Goal: Task Accomplishment & Management: Use online tool/utility

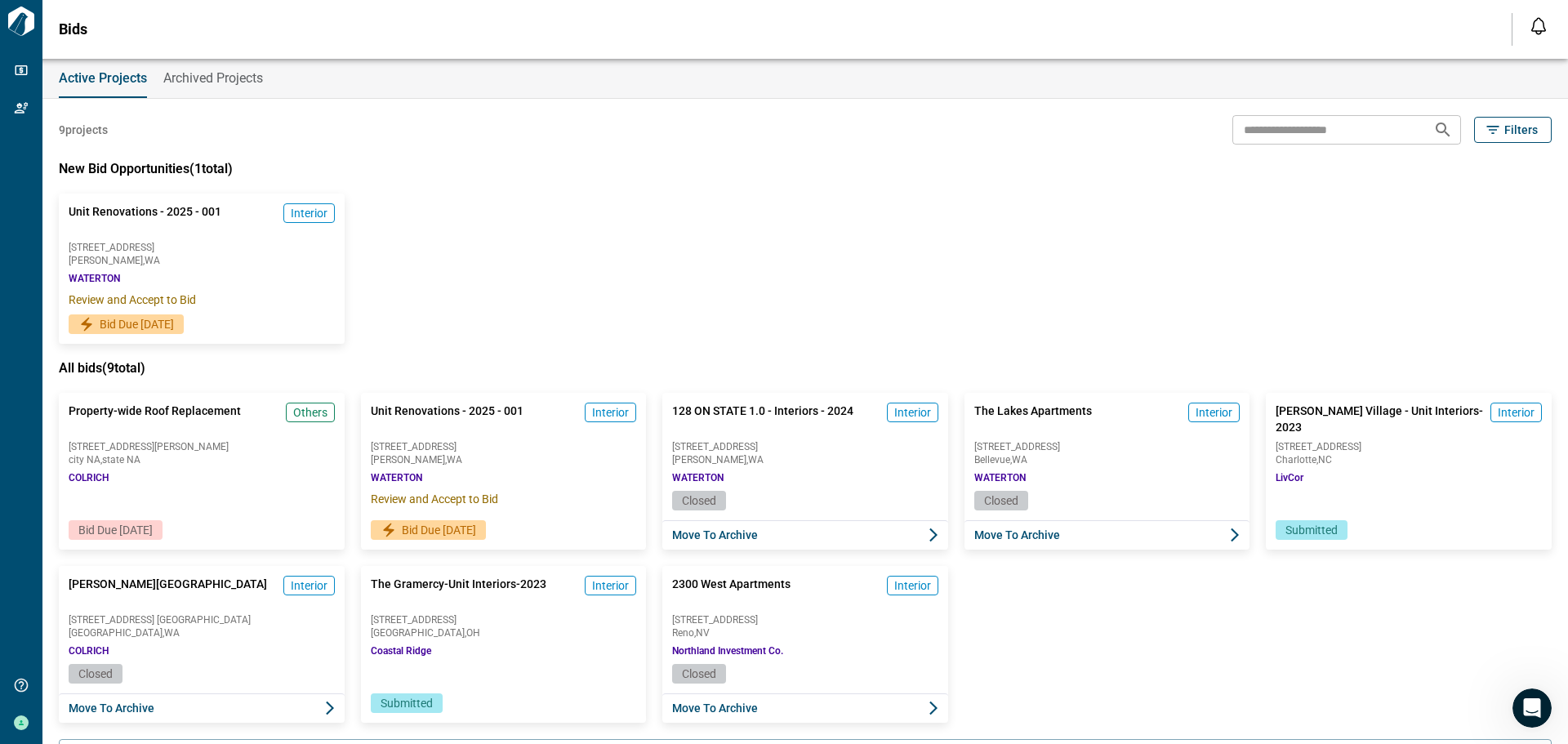
click at [130, 227] on span "Unit Renovations - 2025 - 001" at bounding box center [145, 219] width 153 height 33
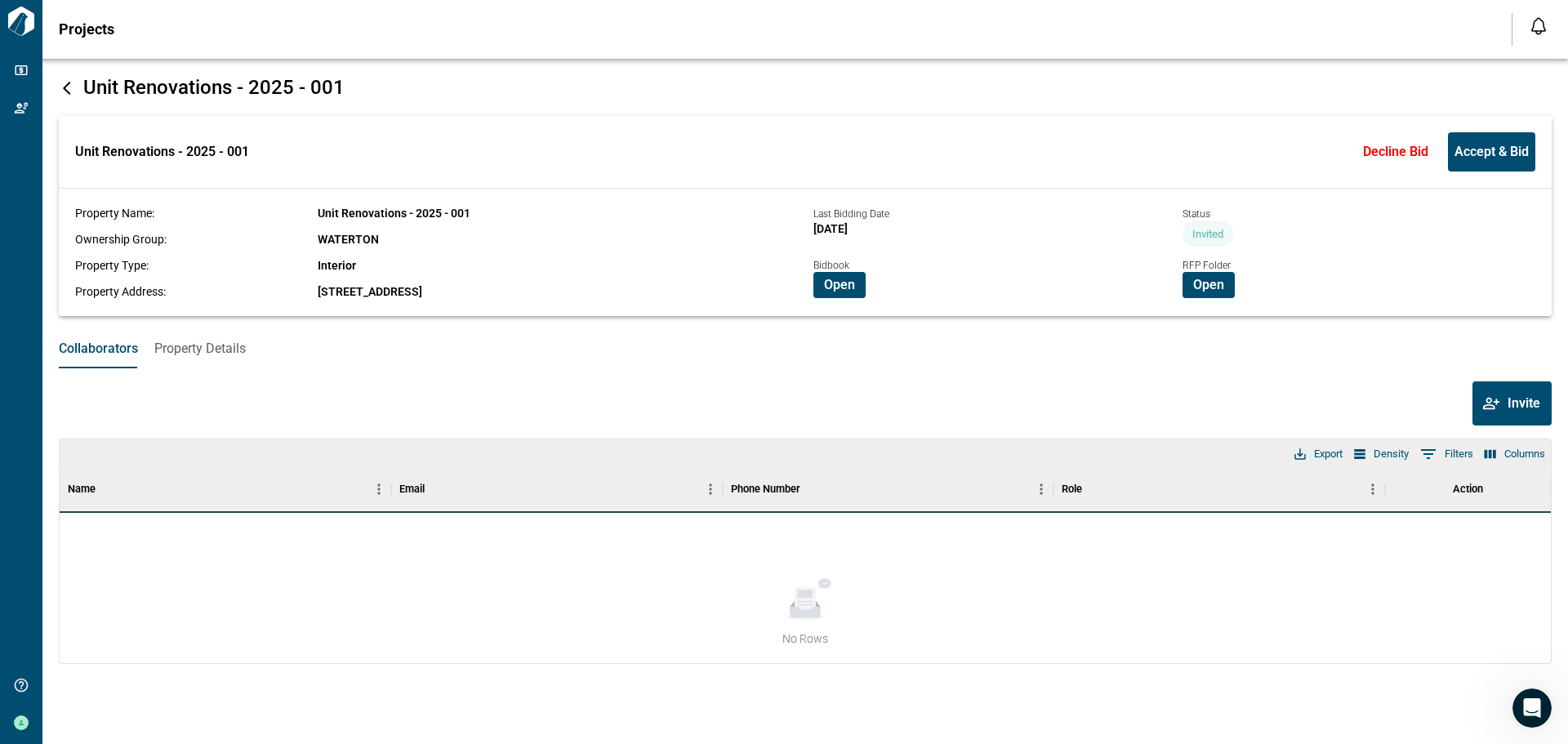
click at [1516, 148] on span "Accept & Bid" at bounding box center [1491, 152] width 74 height 17
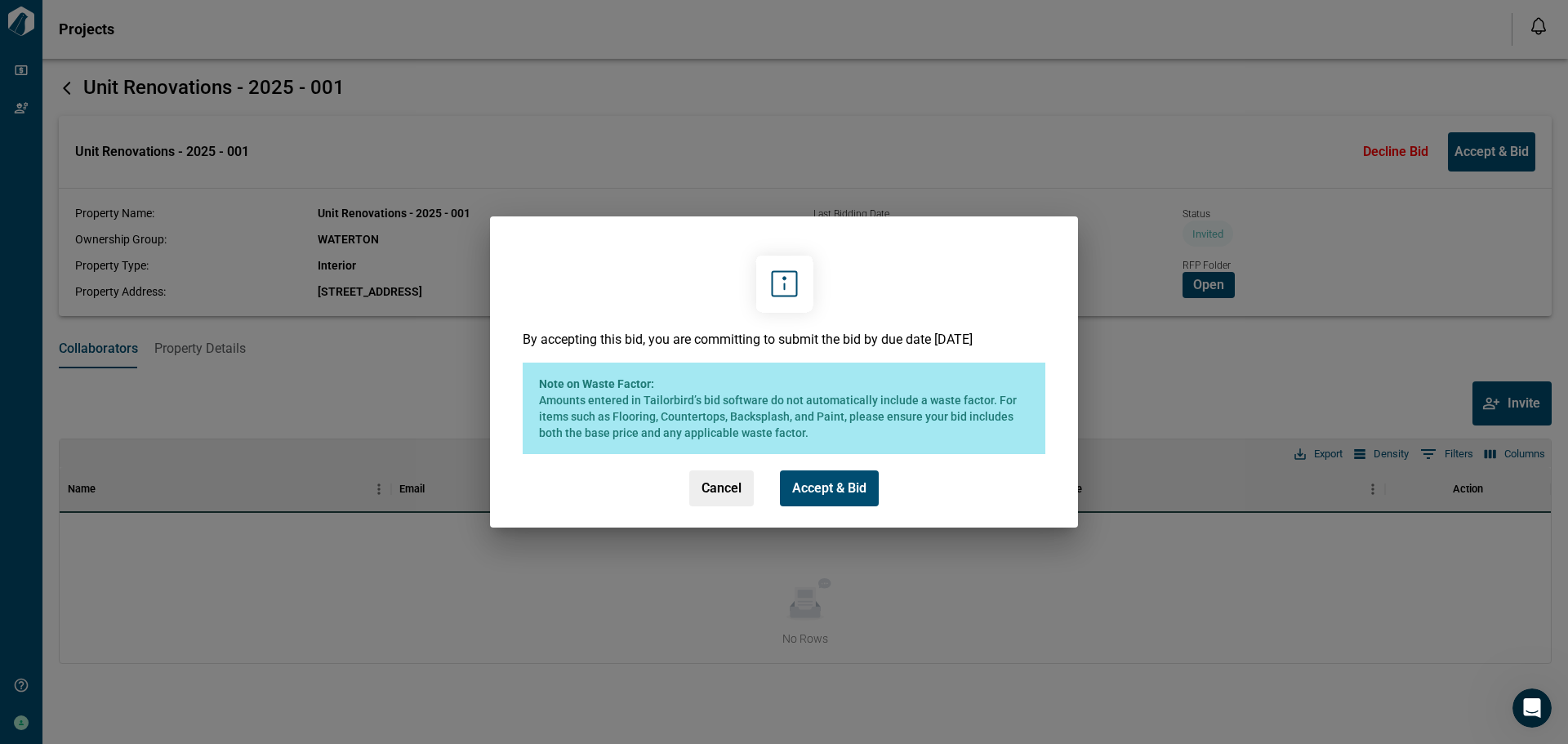
click at [827, 495] on span "Accept & Bid" at bounding box center [829, 489] width 74 height 17
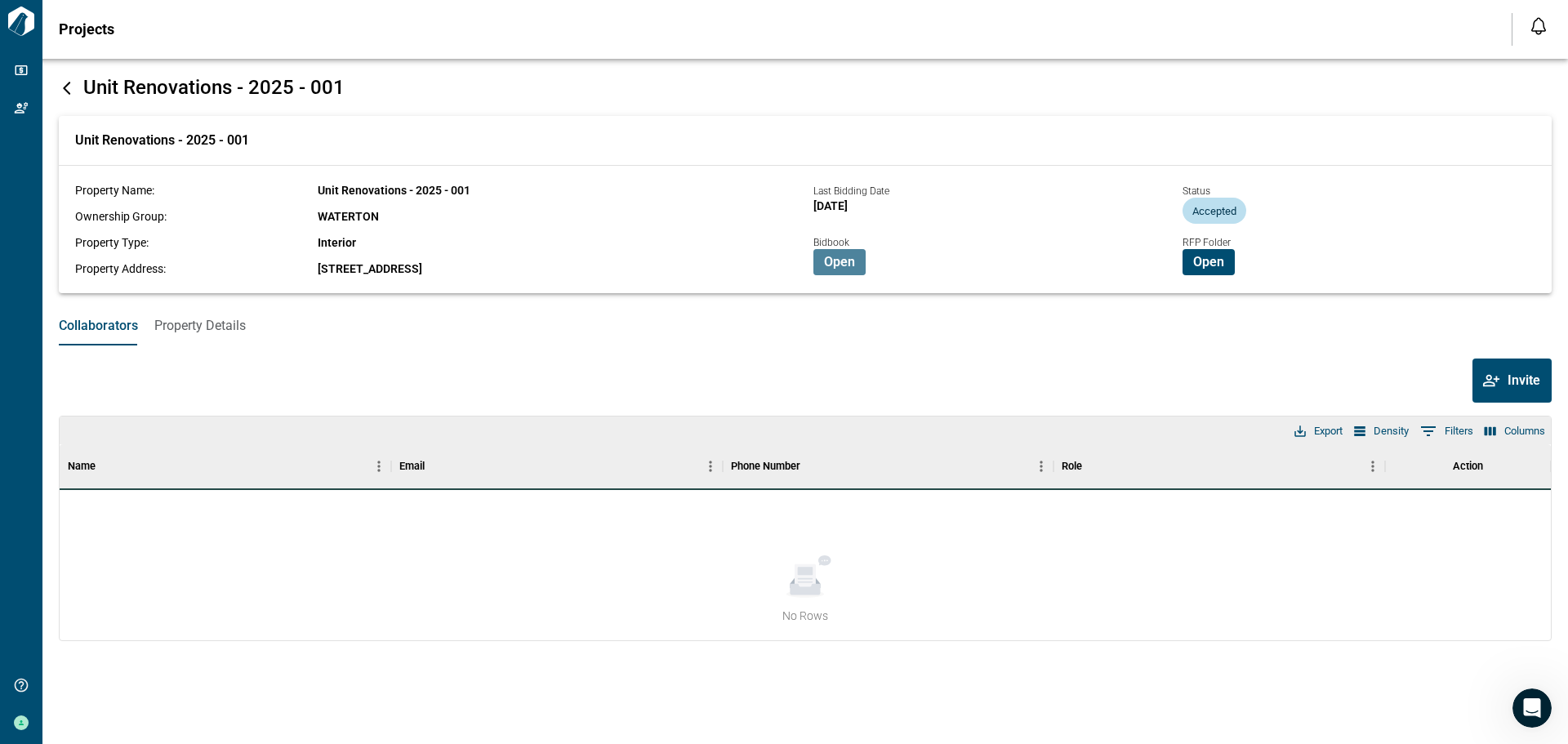
click at [838, 271] on button "Open" at bounding box center [839, 262] width 53 height 26
click at [1204, 268] on span "Open" at bounding box center [1209, 262] width 31 height 17
drag, startPoint x: 414, startPoint y: 271, endPoint x: 313, endPoint y: 270, distance: 101.0
click at [313, 270] on div "Property Address: [STREET_ADDRESS]" at bounding box center [440, 269] width 729 height 17
copy div "[STREET_ADDRESS]"
